Goal: Find specific page/section: Find specific page/section

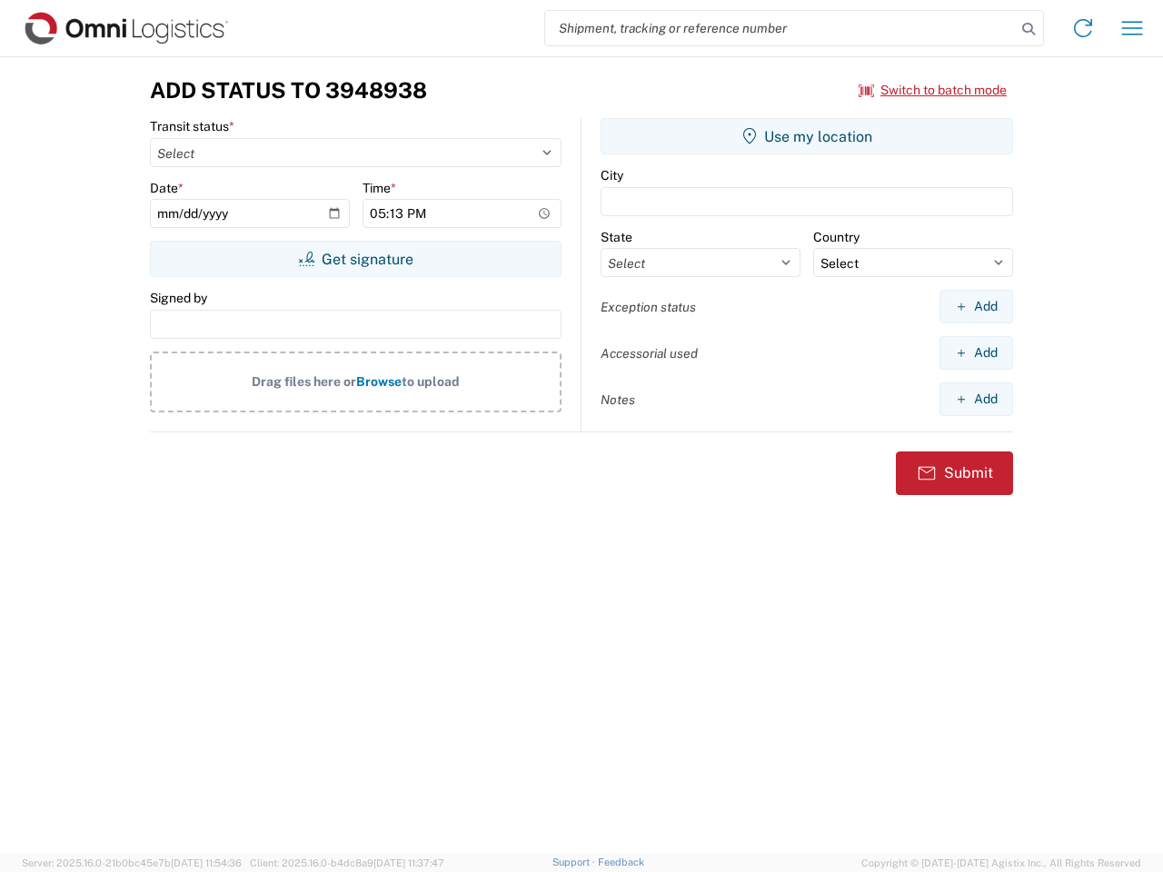
click at [780, 28] on input "search" at bounding box center [780, 28] width 470 height 35
click at [1028, 29] on icon at bounding box center [1027, 28] width 25 height 25
click at [1083, 28] on icon at bounding box center [1082, 28] width 29 height 29
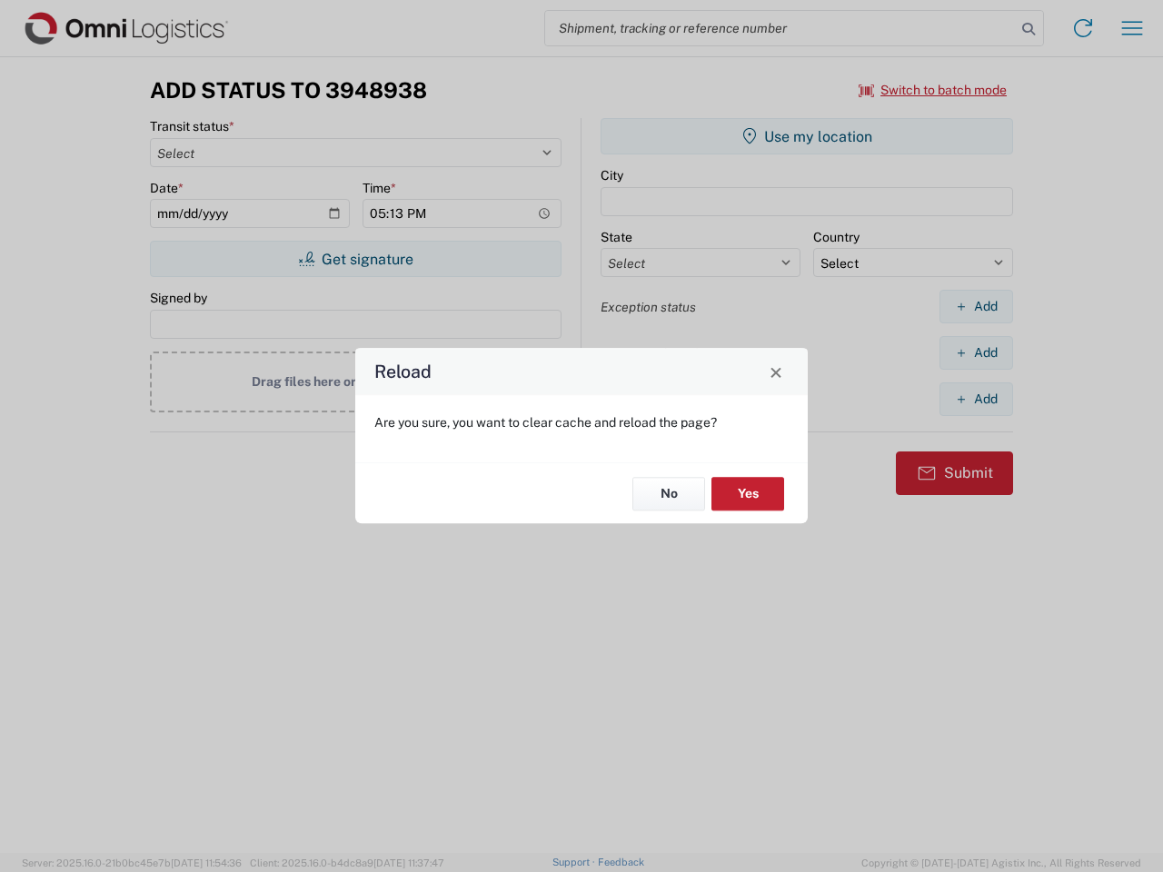
click at [933, 90] on div "Reload Are you sure, you want to clear cache and reload the page? No Yes" at bounding box center [581, 436] width 1163 height 872
click at [355, 259] on div "Reload Are you sure, you want to clear cache and reload the page? No Yes" at bounding box center [581, 436] width 1163 height 872
click at [807, 136] on div "Reload Are you sure, you want to clear cache and reload the page? No Yes" at bounding box center [581, 436] width 1163 height 872
click at [975, 306] on div "Reload Are you sure, you want to clear cache and reload the page? No Yes" at bounding box center [581, 436] width 1163 height 872
click at [975, 352] on div "Reload Are you sure, you want to clear cache and reload the page? No Yes" at bounding box center [581, 436] width 1163 height 872
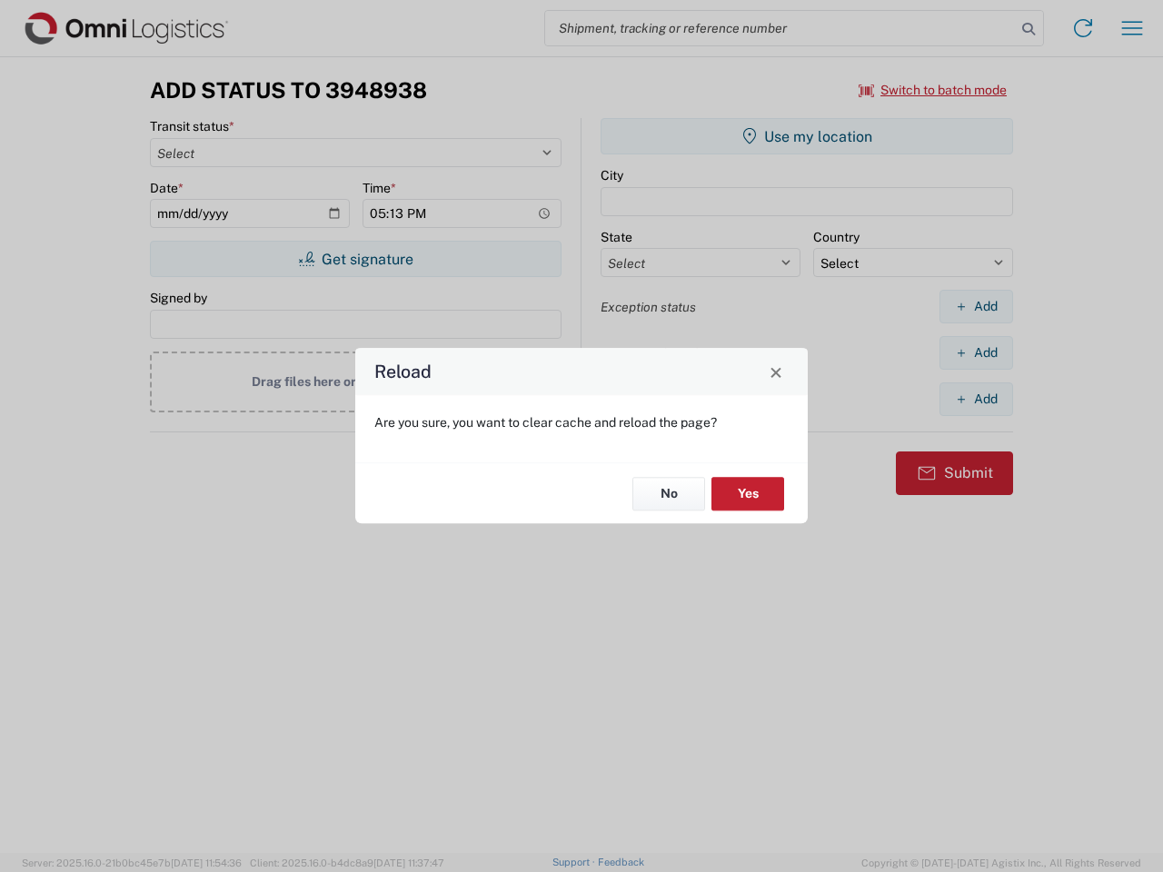
click at [975, 399] on div "Reload Are you sure, you want to clear cache and reload the page? No Yes" at bounding box center [581, 436] width 1163 height 872
